Goal: Task Accomplishment & Management: Use online tool/utility

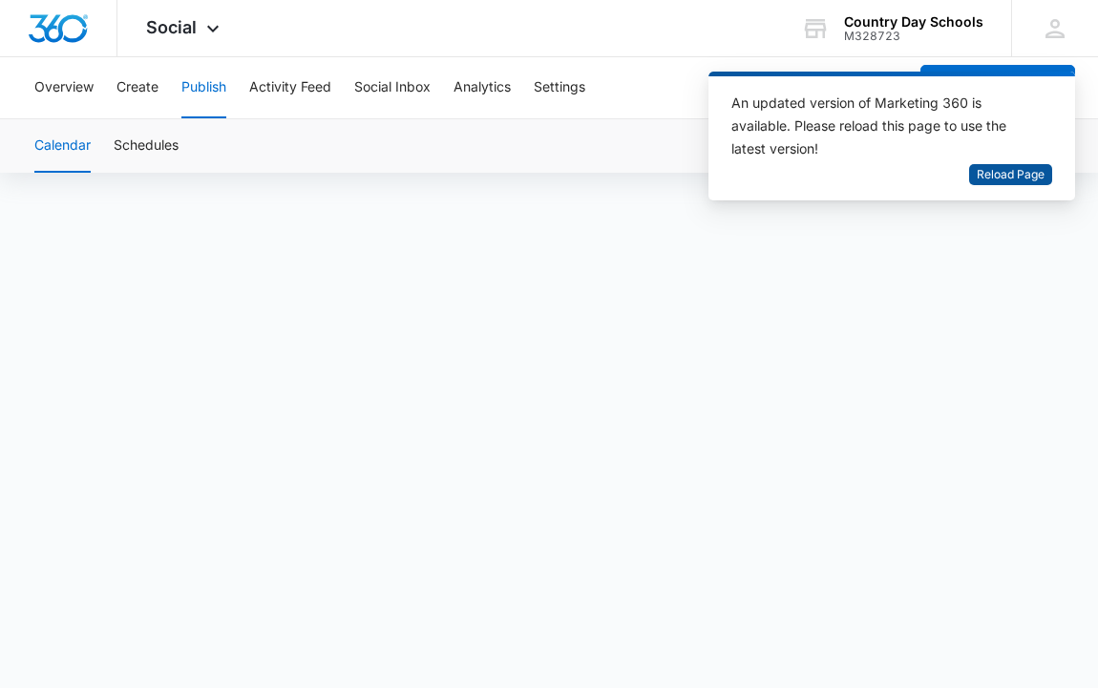
click at [1001, 179] on span "Reload Page" at bounding box center [1010, 175] width 68 height 18
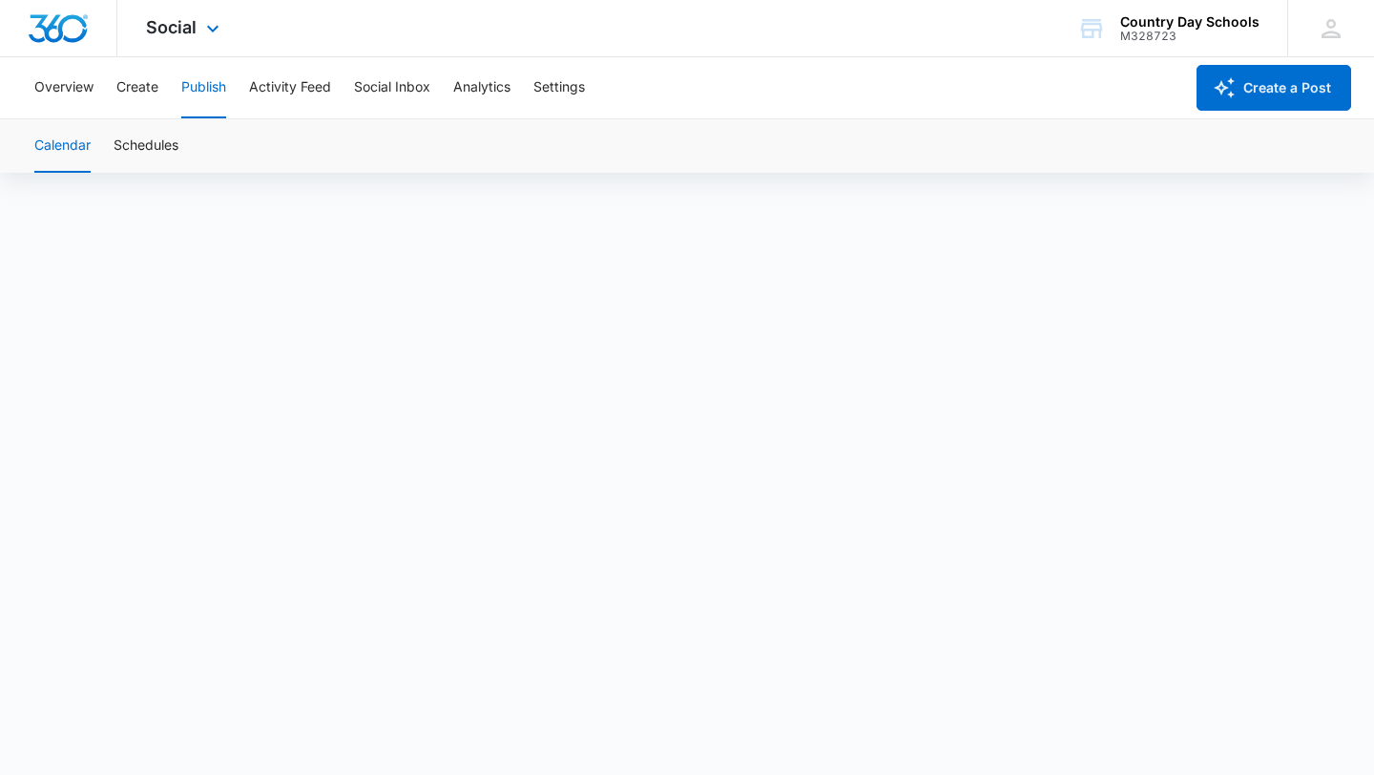
scroll to position [13, 0]
click at [120, 85] on button "Create" at bounding box center [137, 87] width 42 height 61
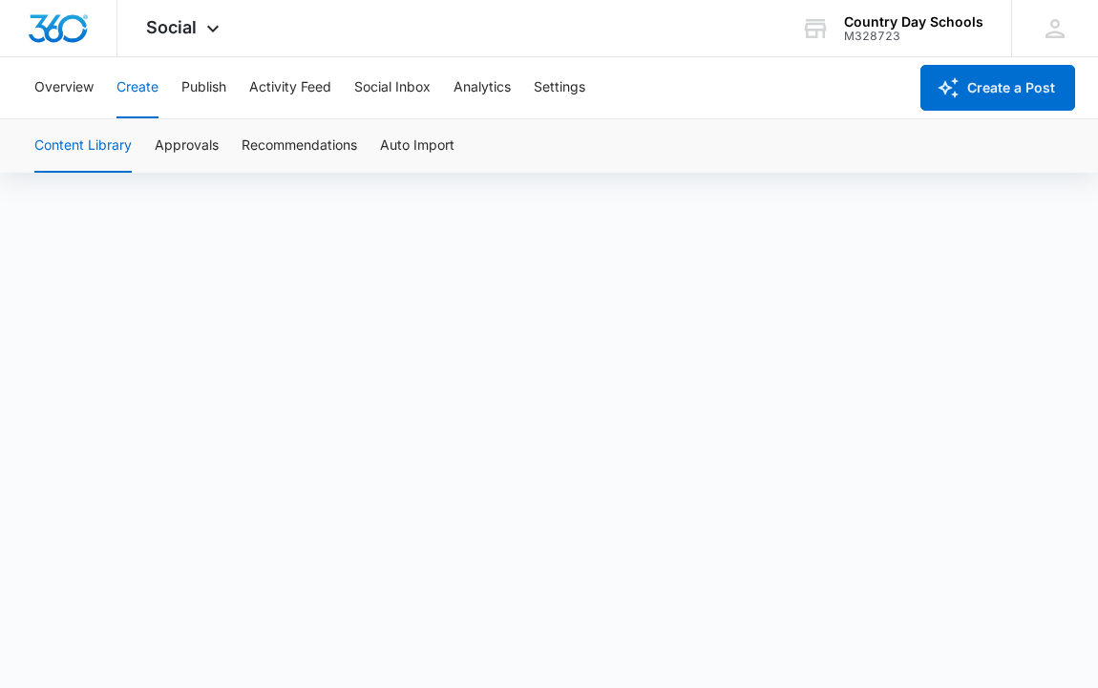
scroll to position [13, 0]
click at [194, 88] on button "Publish" at bounding box center [203, 87] width 45 height 61
